Goal: Information Seeking & Learning: Understand process/instructions

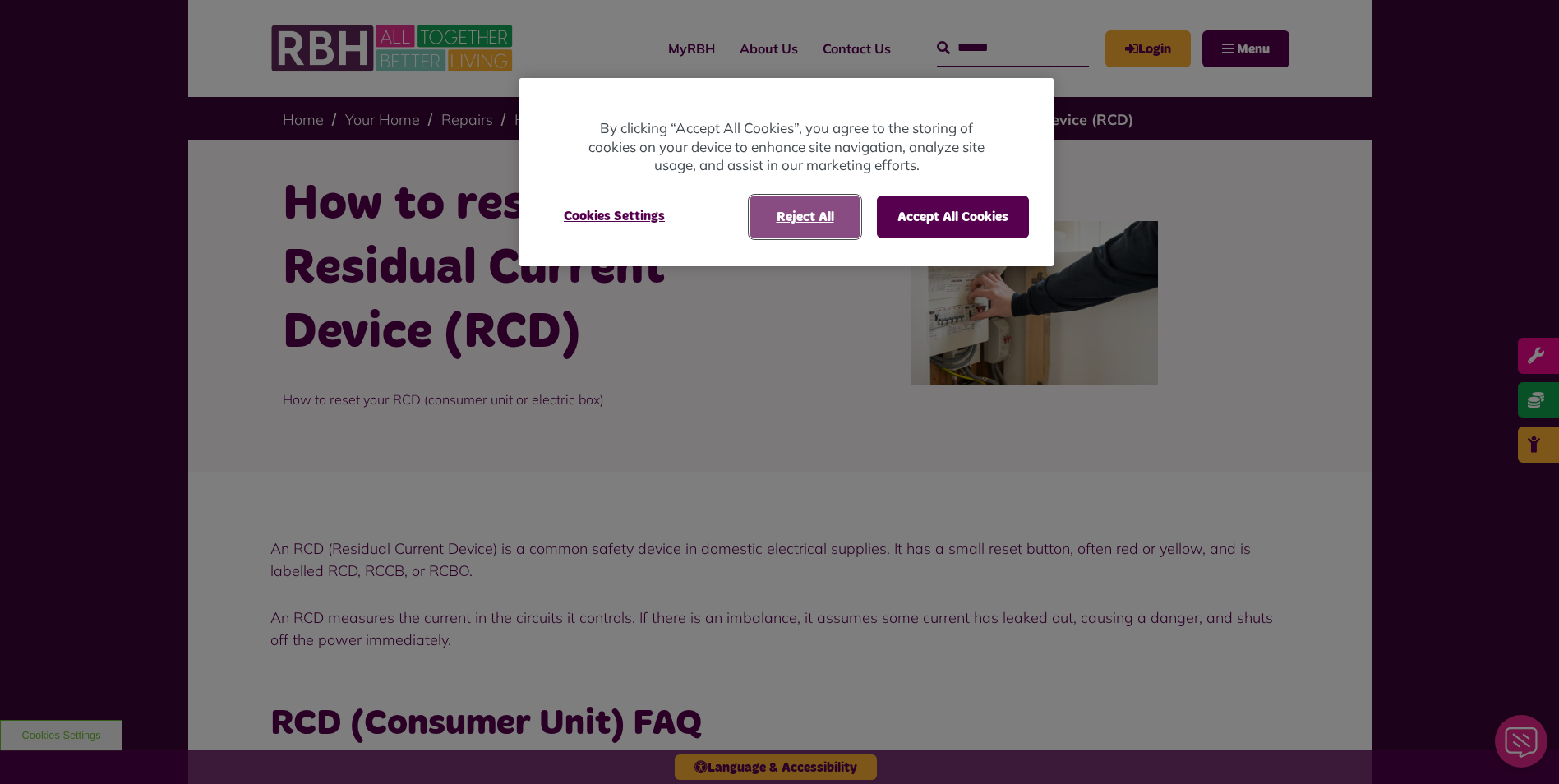
click at [799, 215] on button "Reject All" at bounding box center [805, 216] width 111 height 42
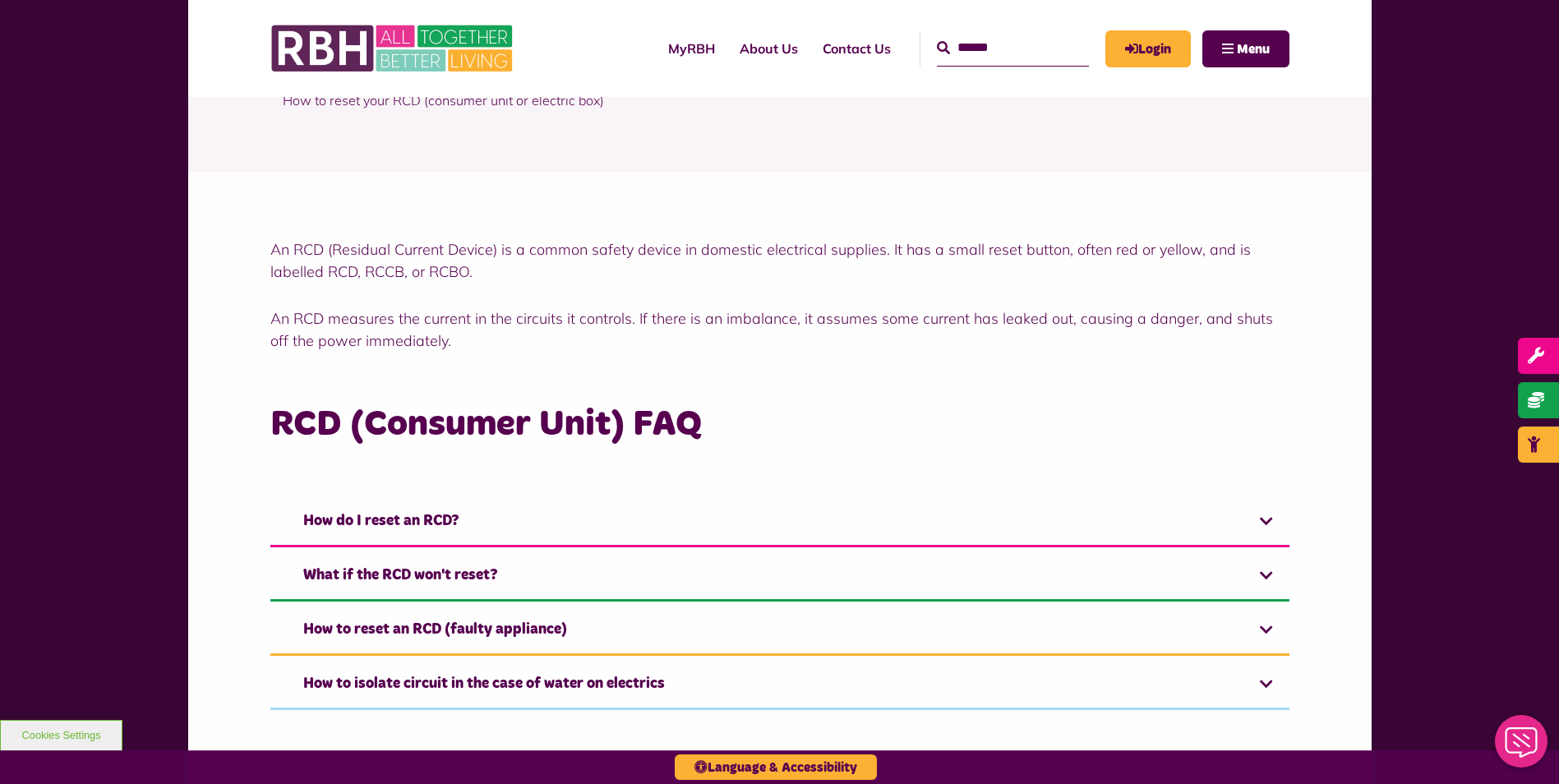
scroll to position [328, 0]
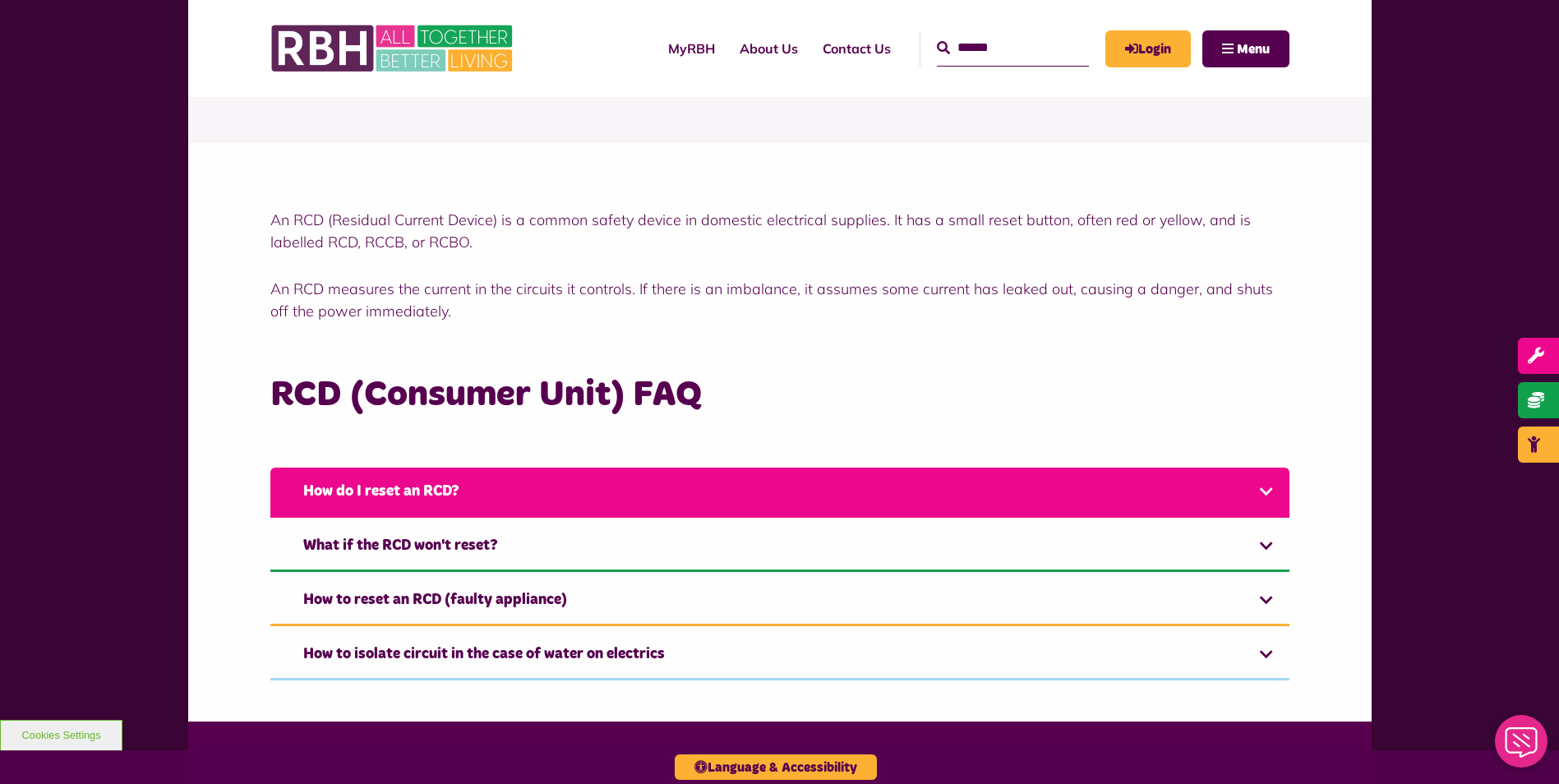
click at [1273, 491] on link "How do I reset an RCD?" at bounding box center [780, 492] width 1019 height 50
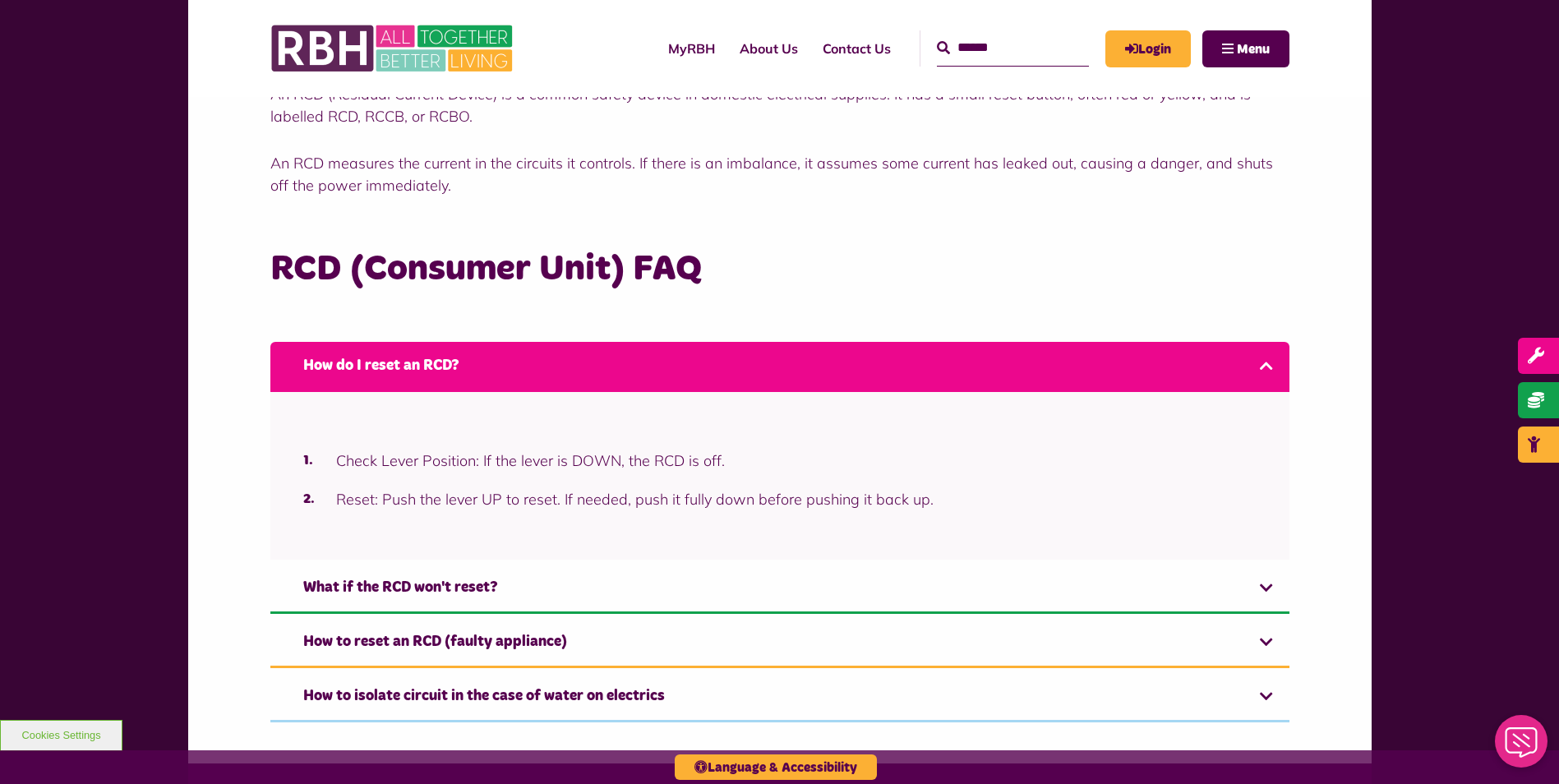
scroll to position [493, 0]
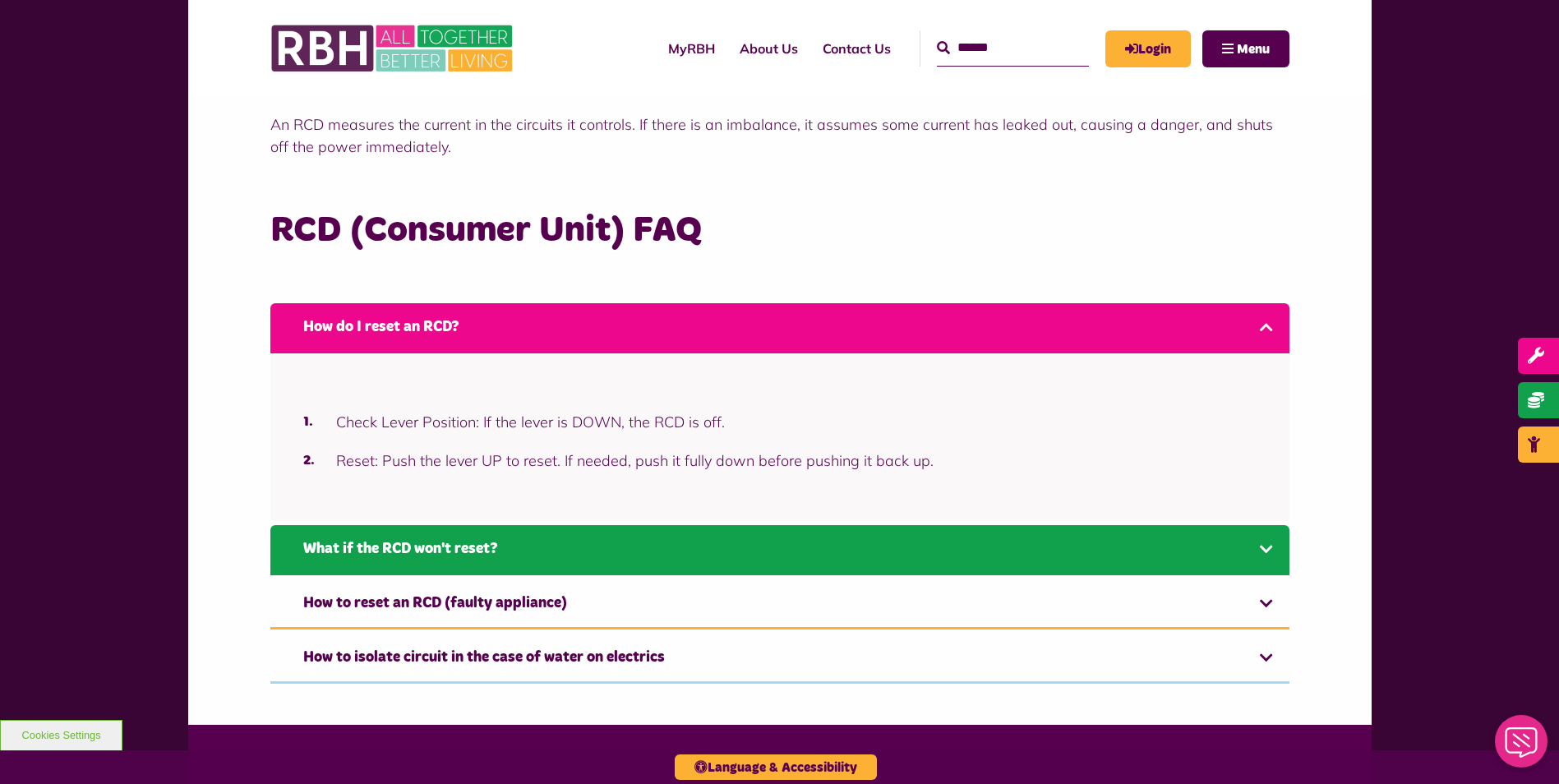
click at [1276, 558] on link "What if the RCD won't reset?" at bounding box center [780, 550] width 1019 height 50
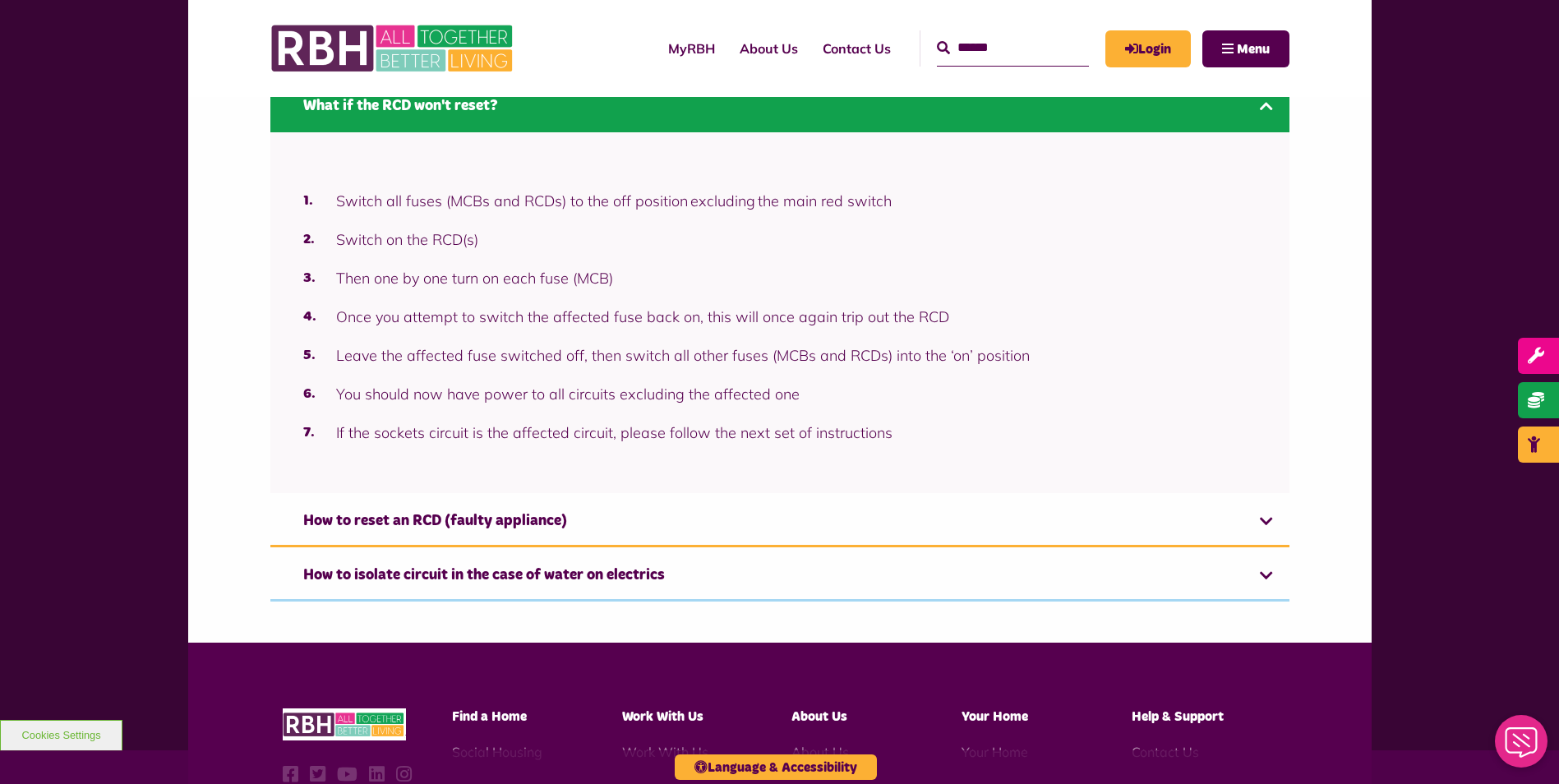
scroll to position [686, 0]
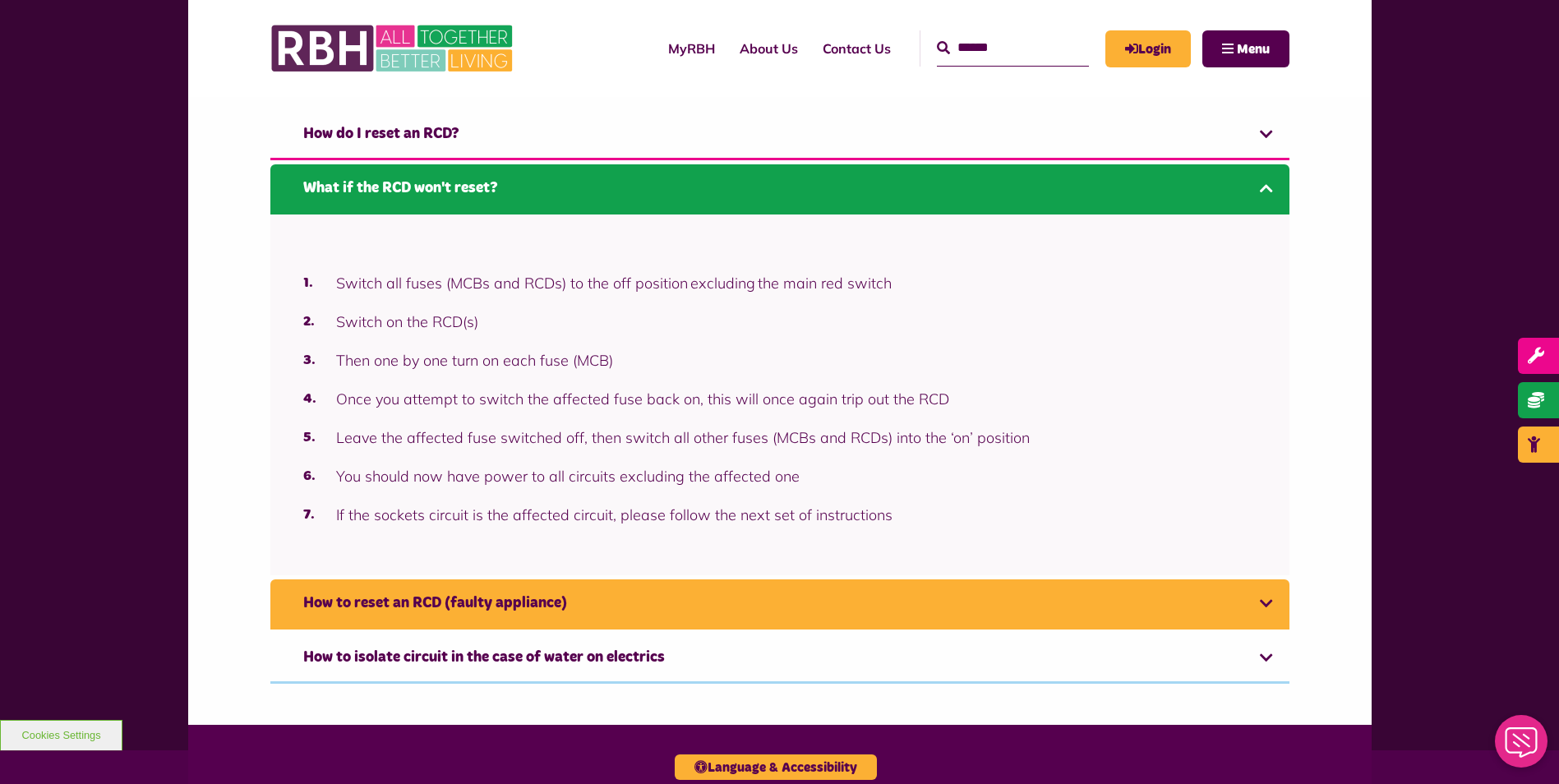
click at [1261, 602] on link "How to reset an RCD (faulty appliance)" at bounding box center [780, 604] width 1019 height 50
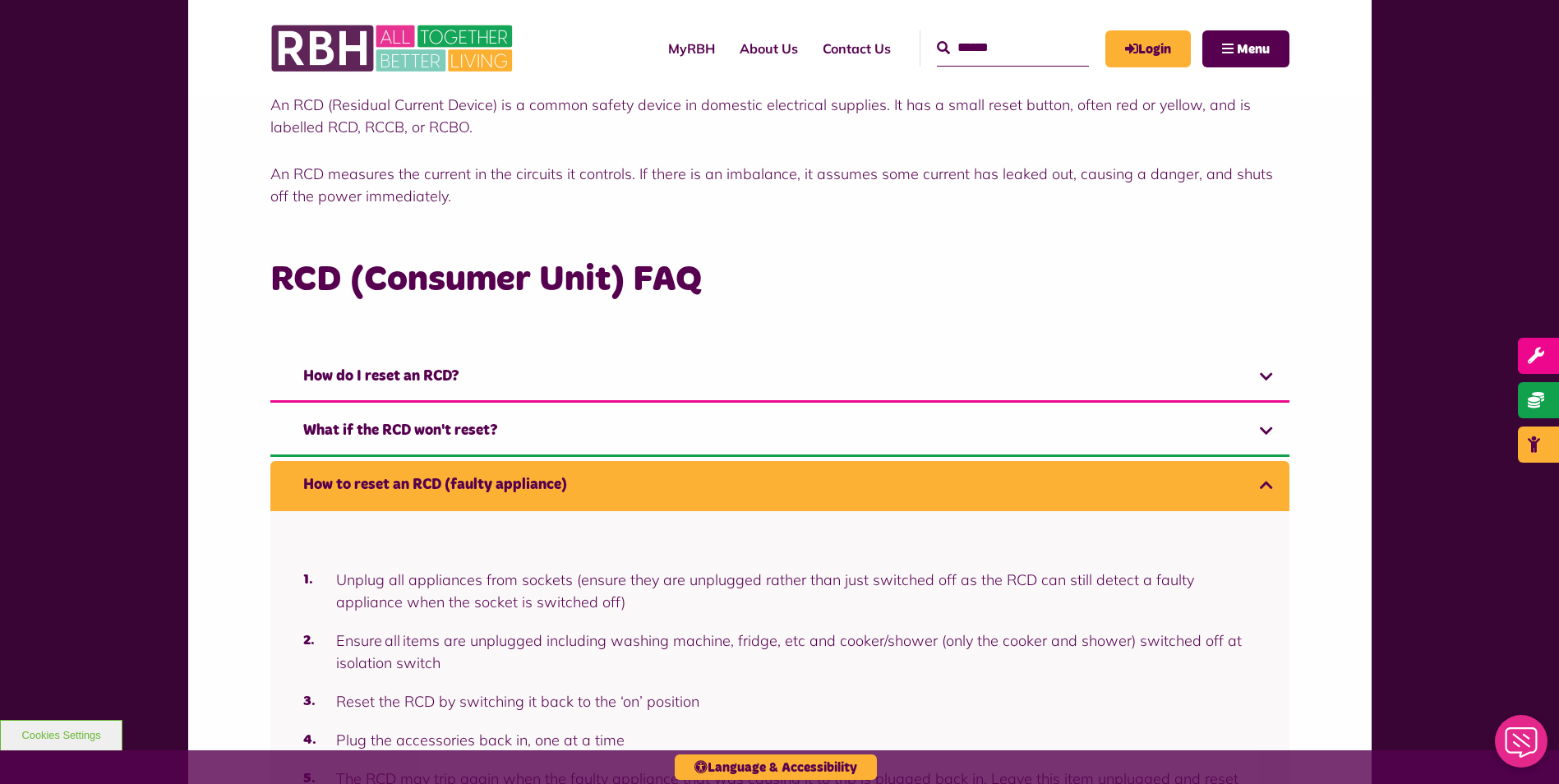
scroll to position [247, 0]
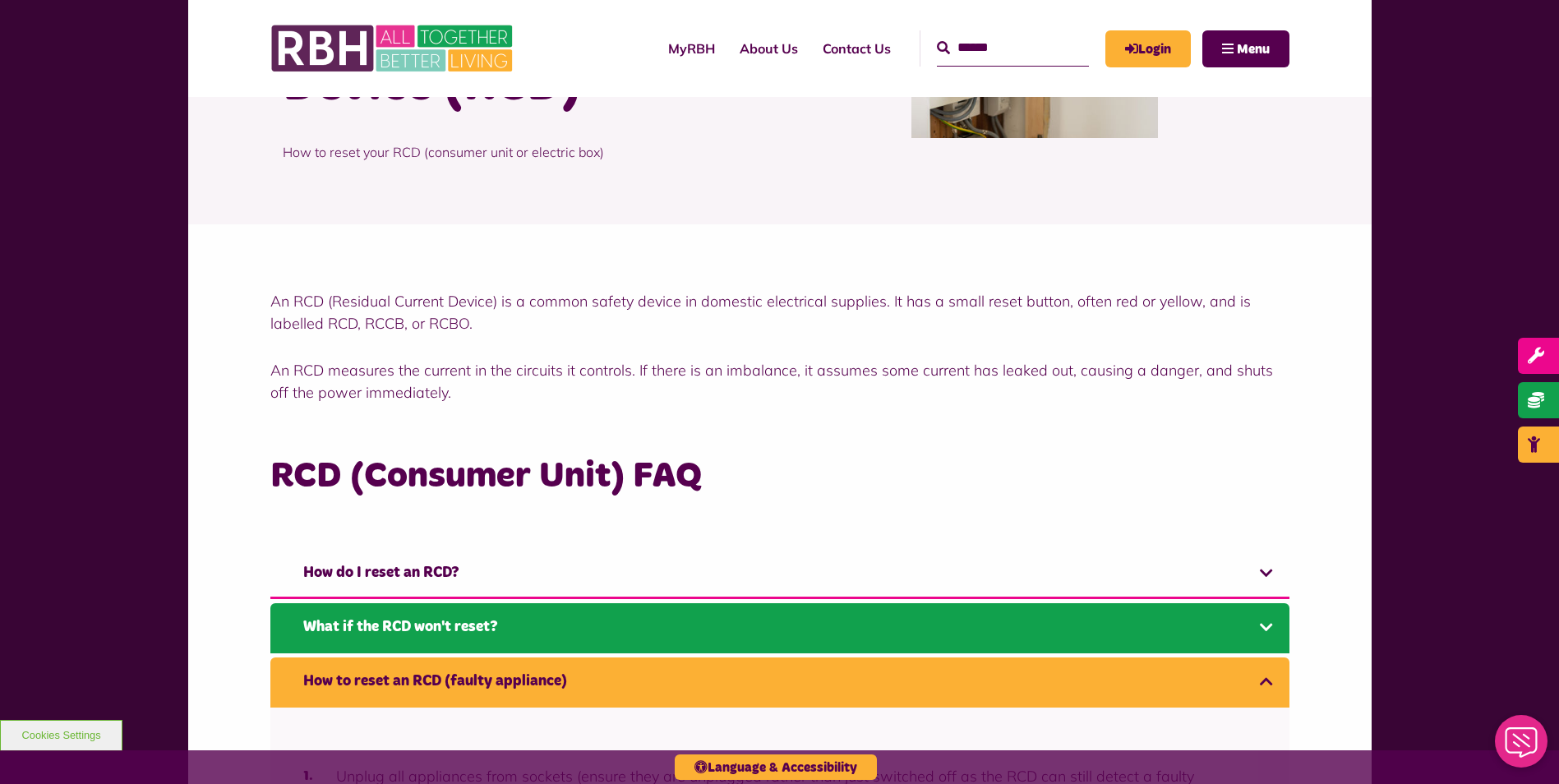
click at [1265, 633] on link "What if the RCD won't reset?" at bounding box center [780, 628] width 1019 height 50
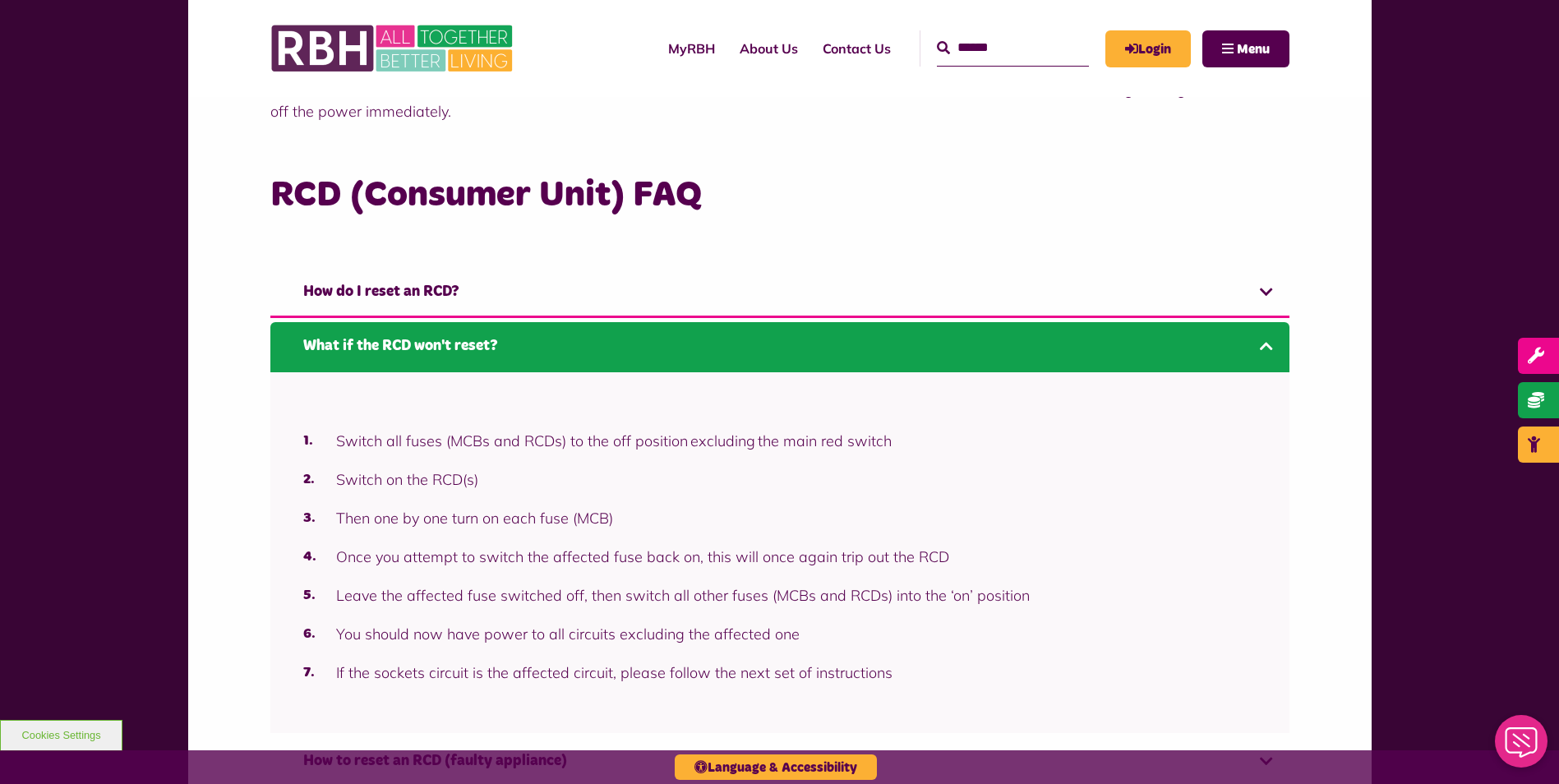
scroll to position [522, 0]
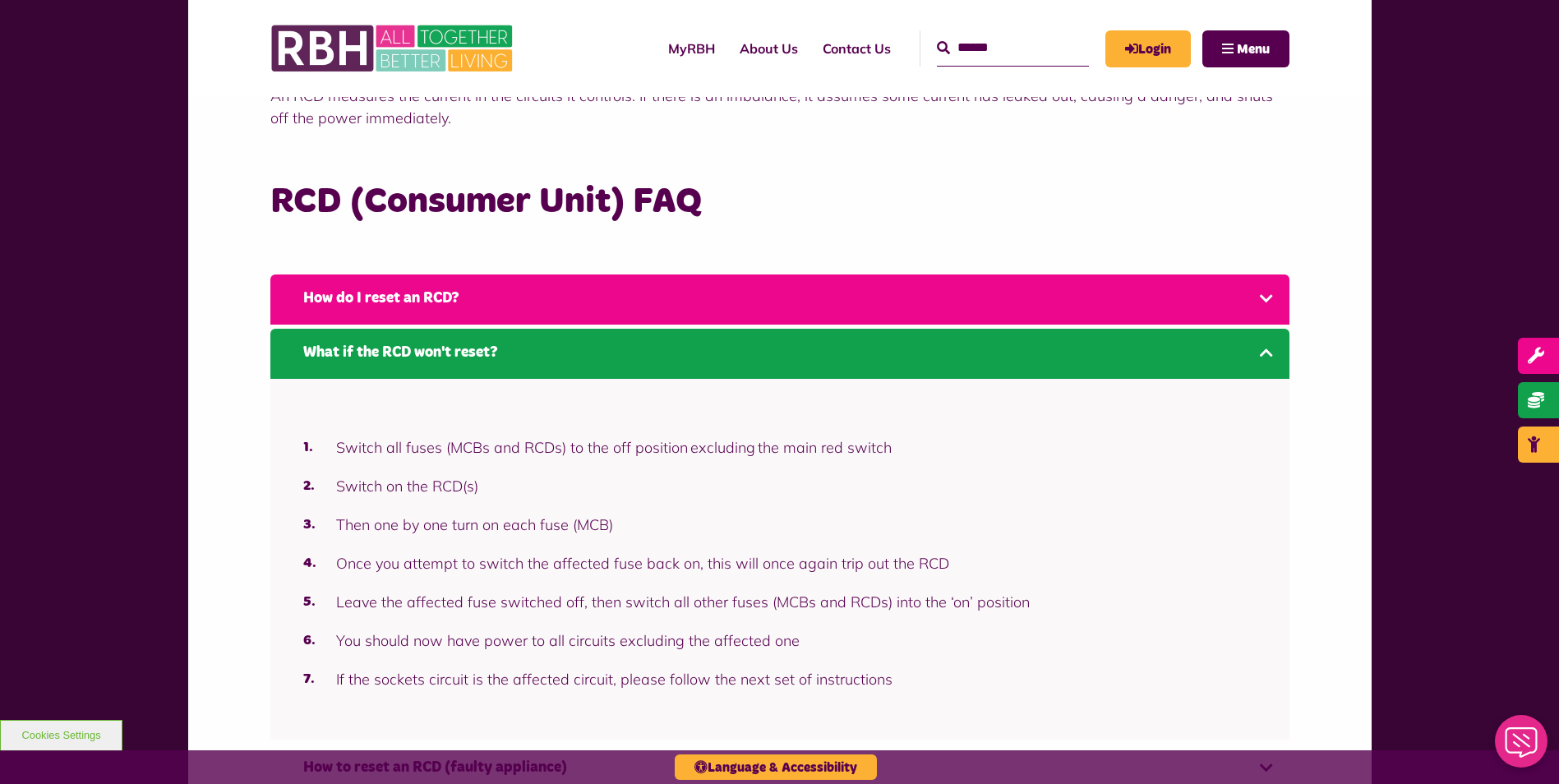
click at [1271, 300] on link "How do I reset an RCD?" at bounding box center [780, 299] width 1019 height 50
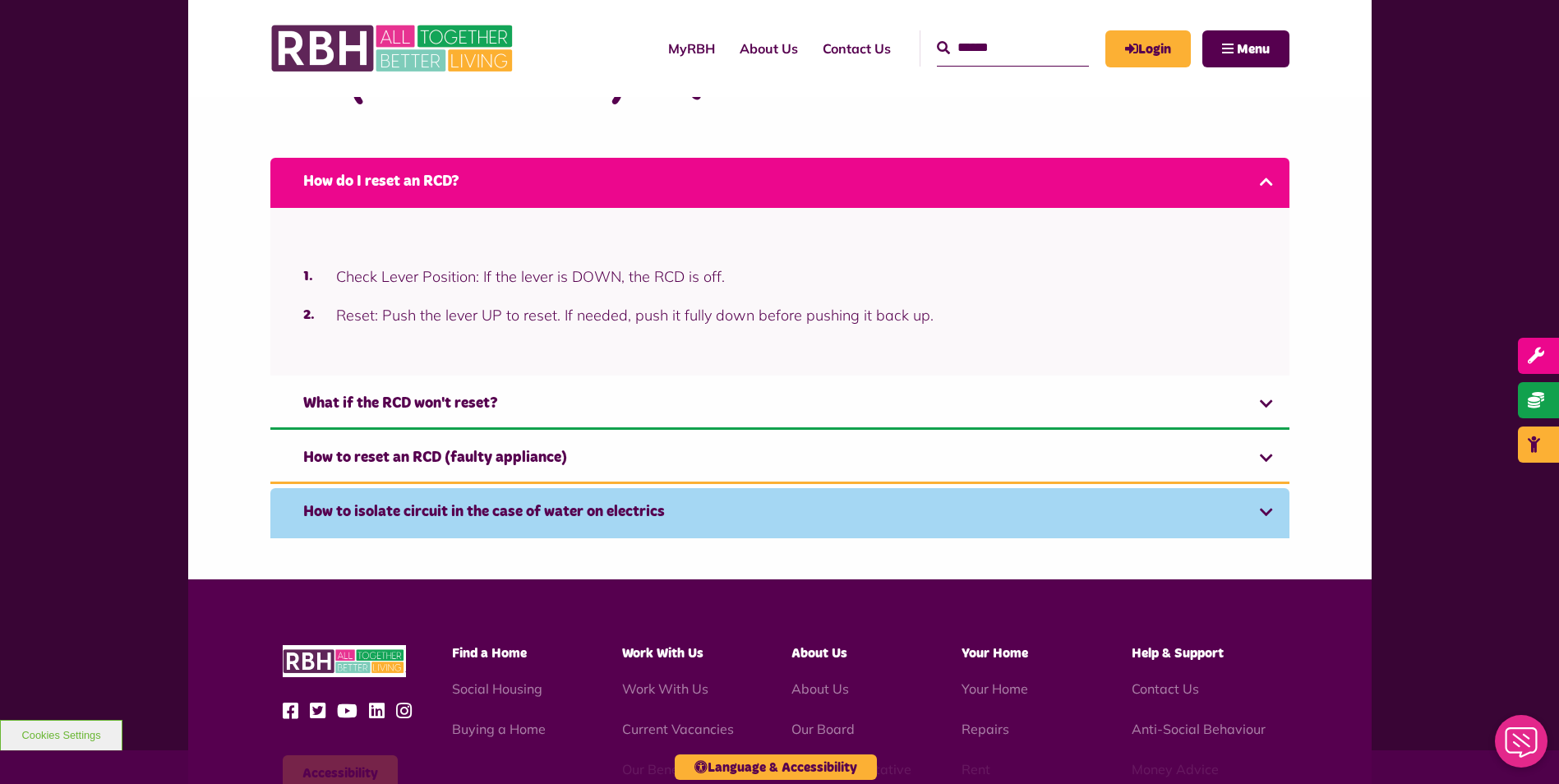
scroll to position [632, 0]
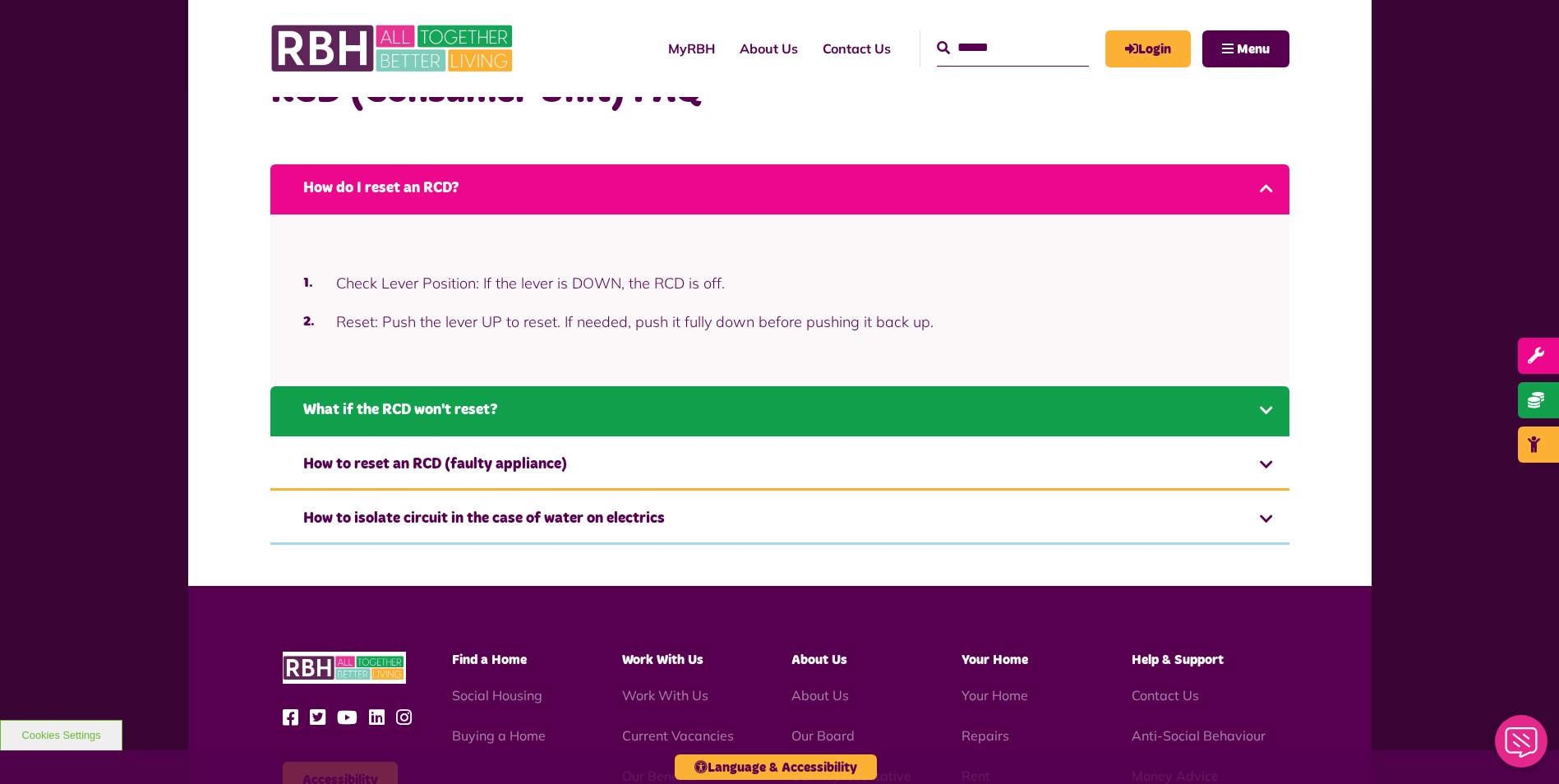
click at [1259, 406] on link "What if the RCD won't reset?" at bounding box center [780, 411] width 1019 height 50
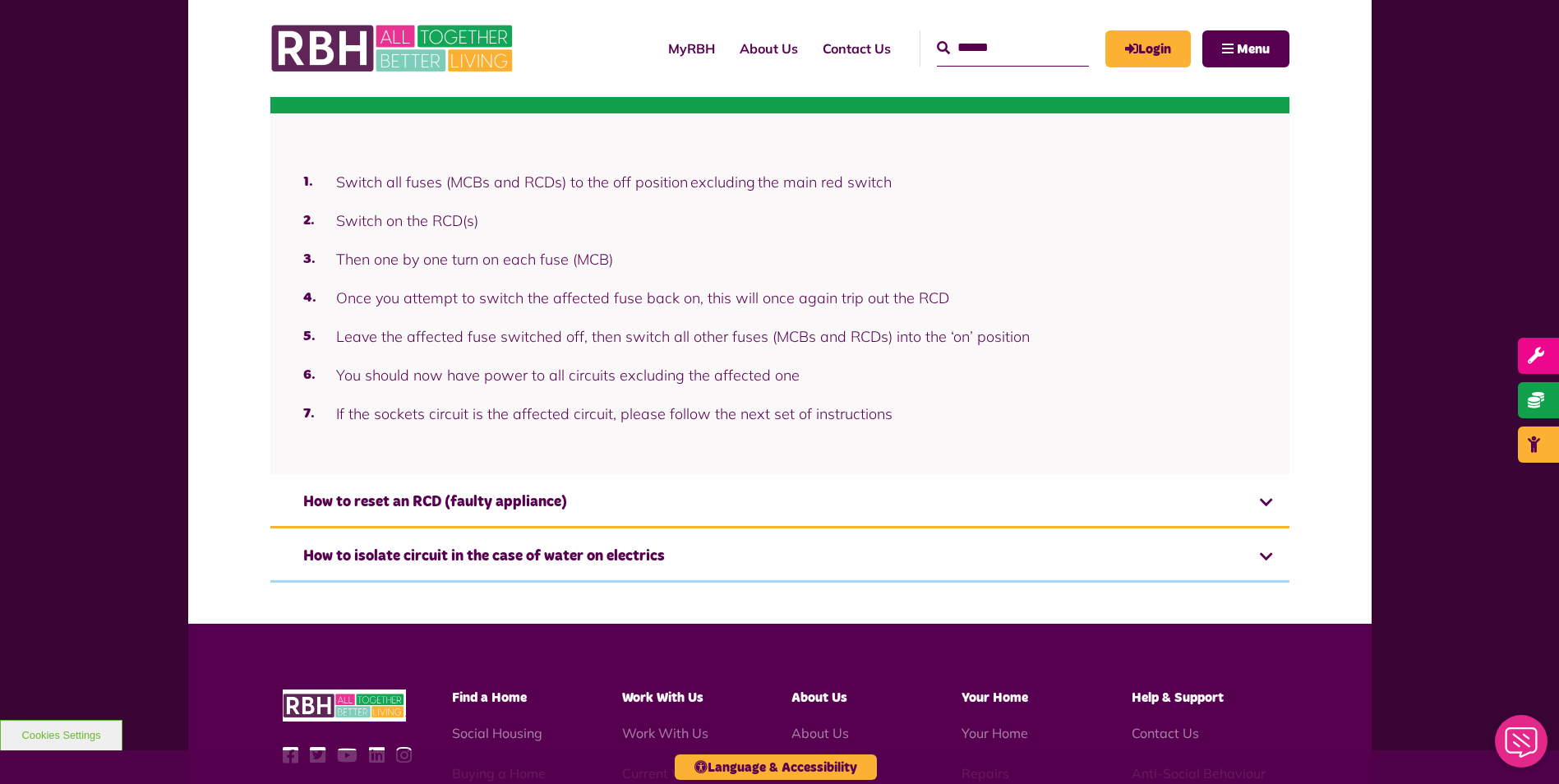
scroll to position [768, 0]
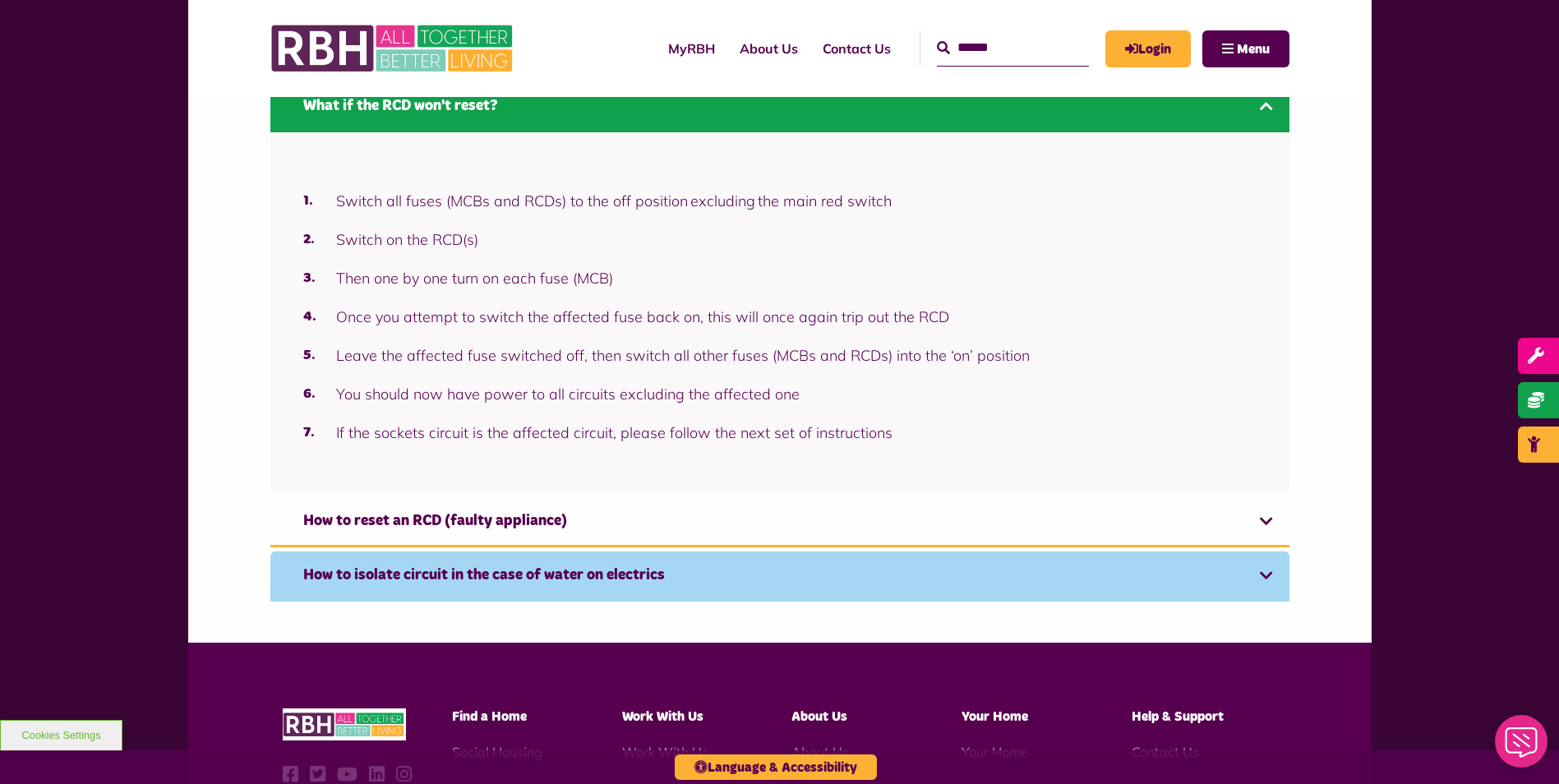
click at [1266, 574] on link "How to isolate circuit in the case of water on electrics" at bounding box center [780, 576] width 1019 height 50
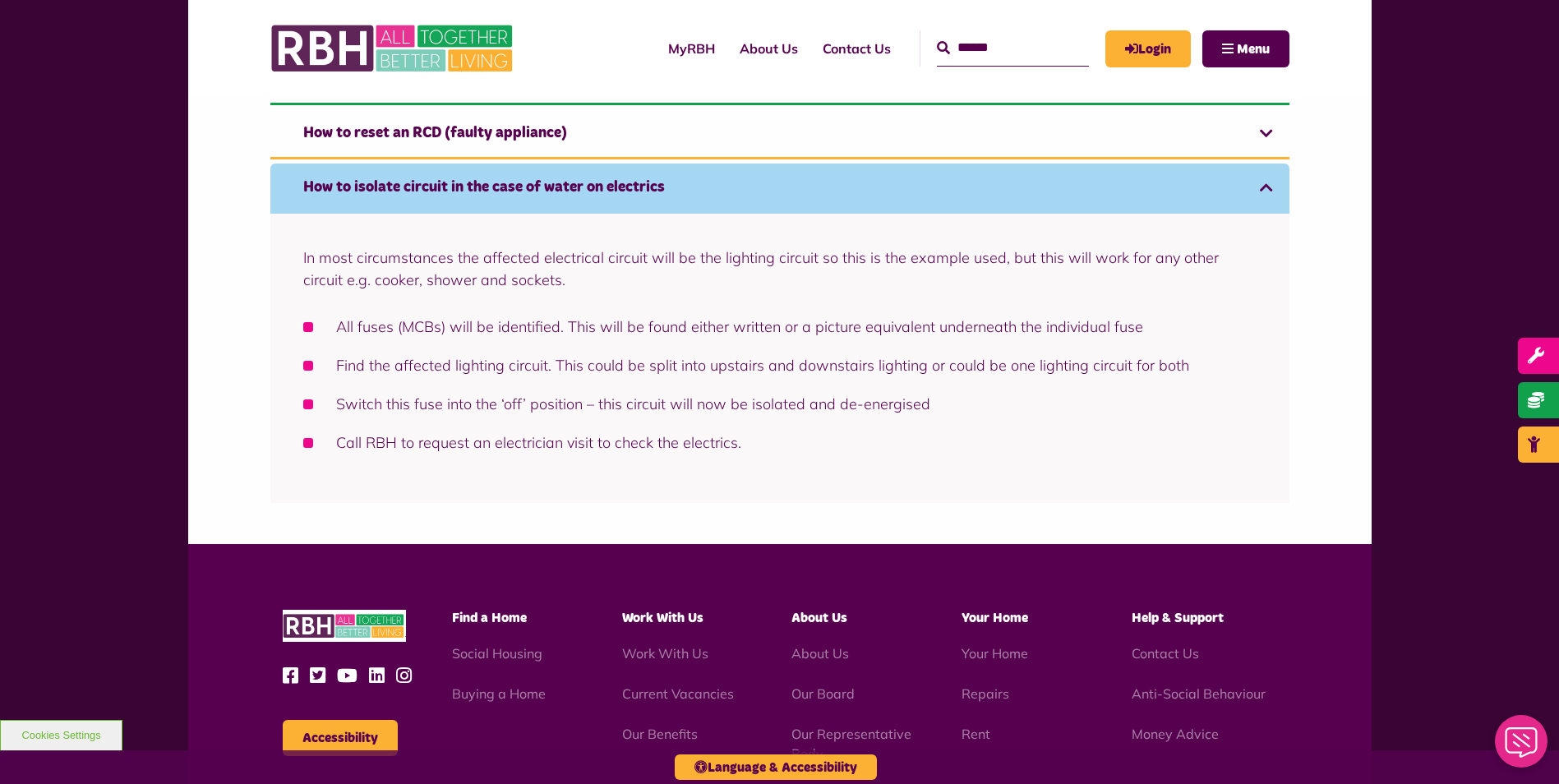
scroll to position [794, 0]
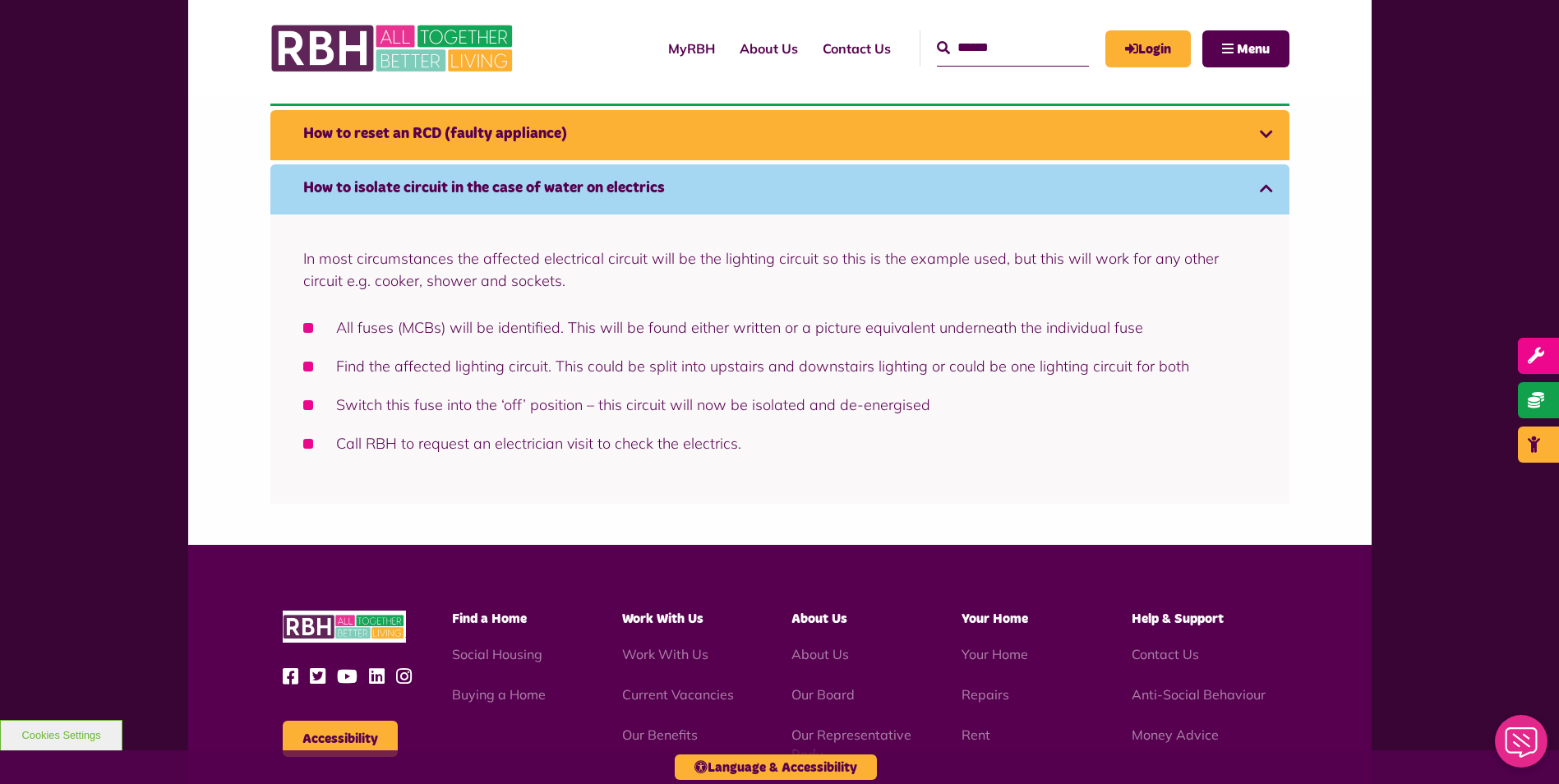
click at [1271, 143] on link "How to reset an RCD (faulty appliance)" at bounding box center [780, 135] width 1019 height 50
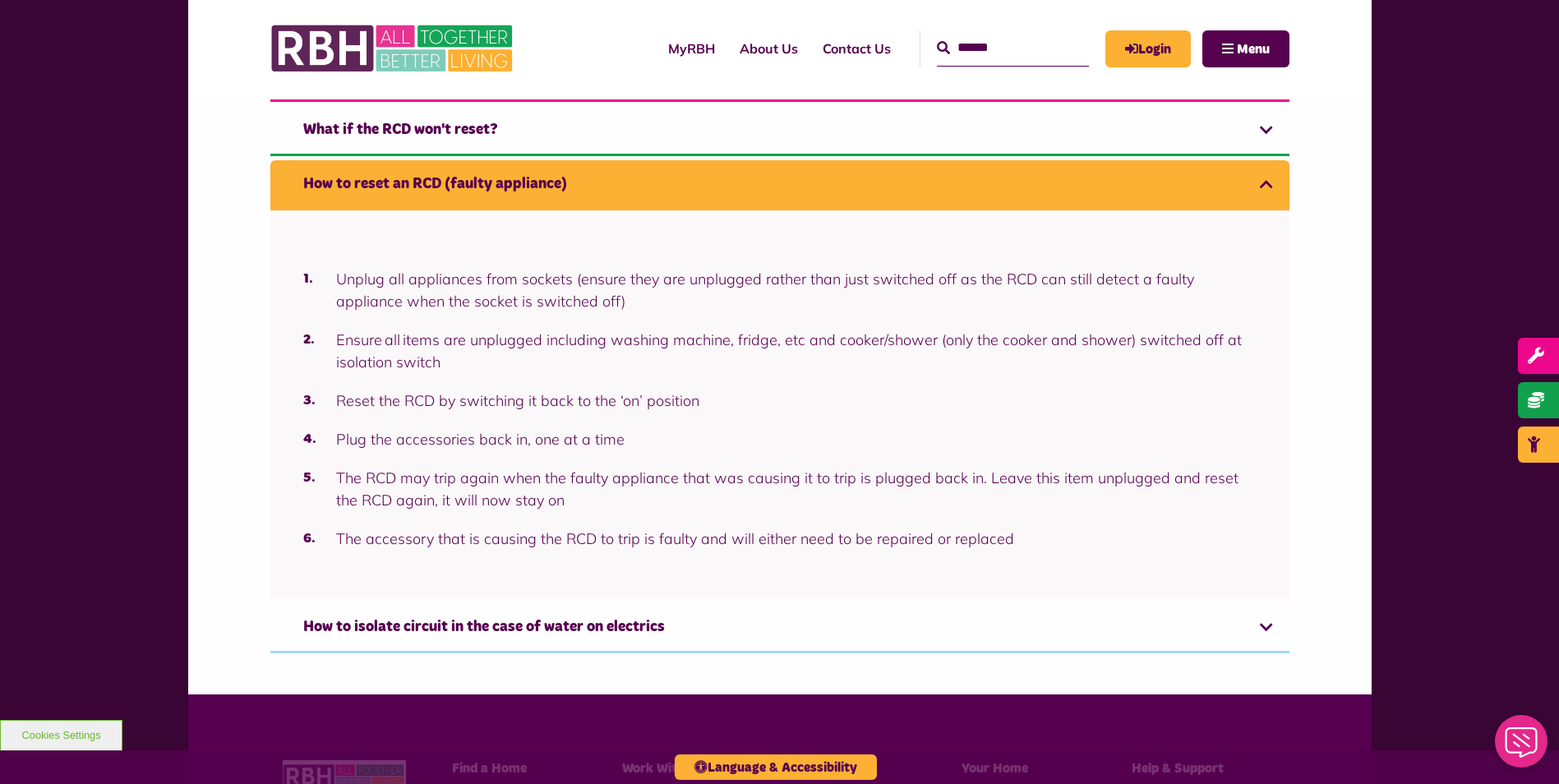
scroll to position [740, 0]
